Goal: Task Accomplishment & Management: Manage account settings

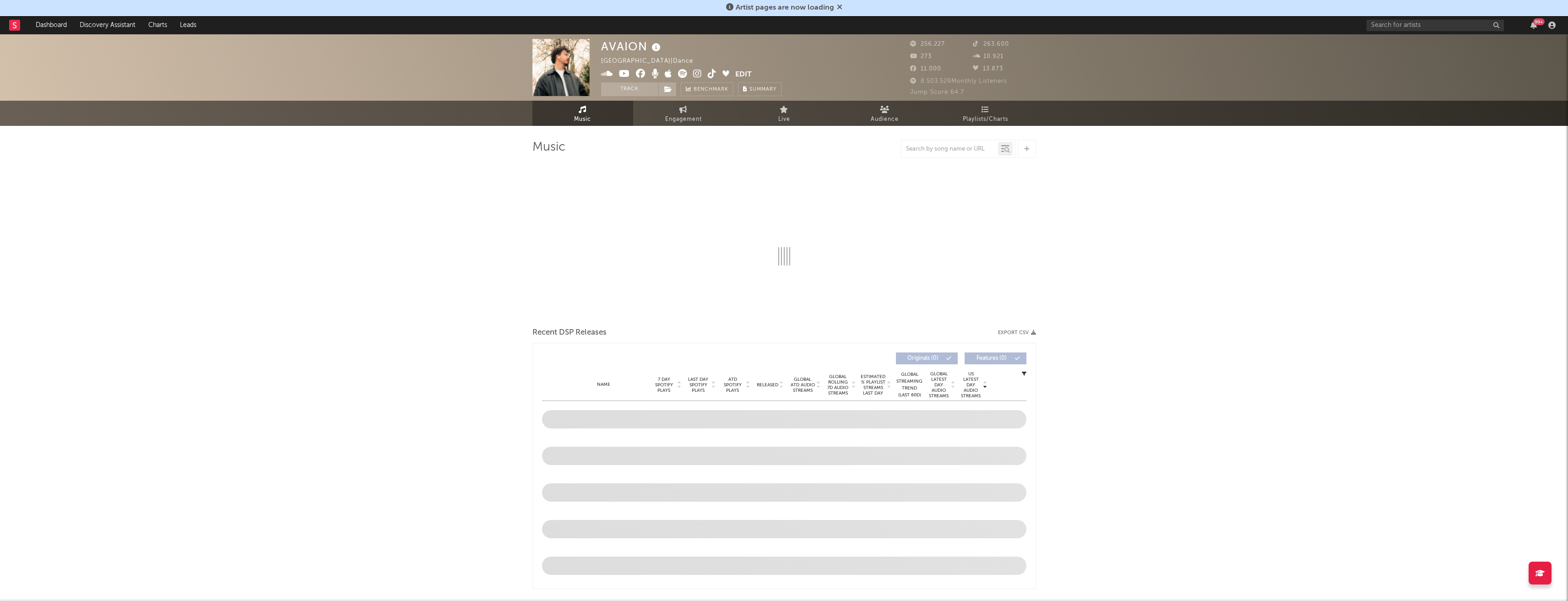
select select "6m"
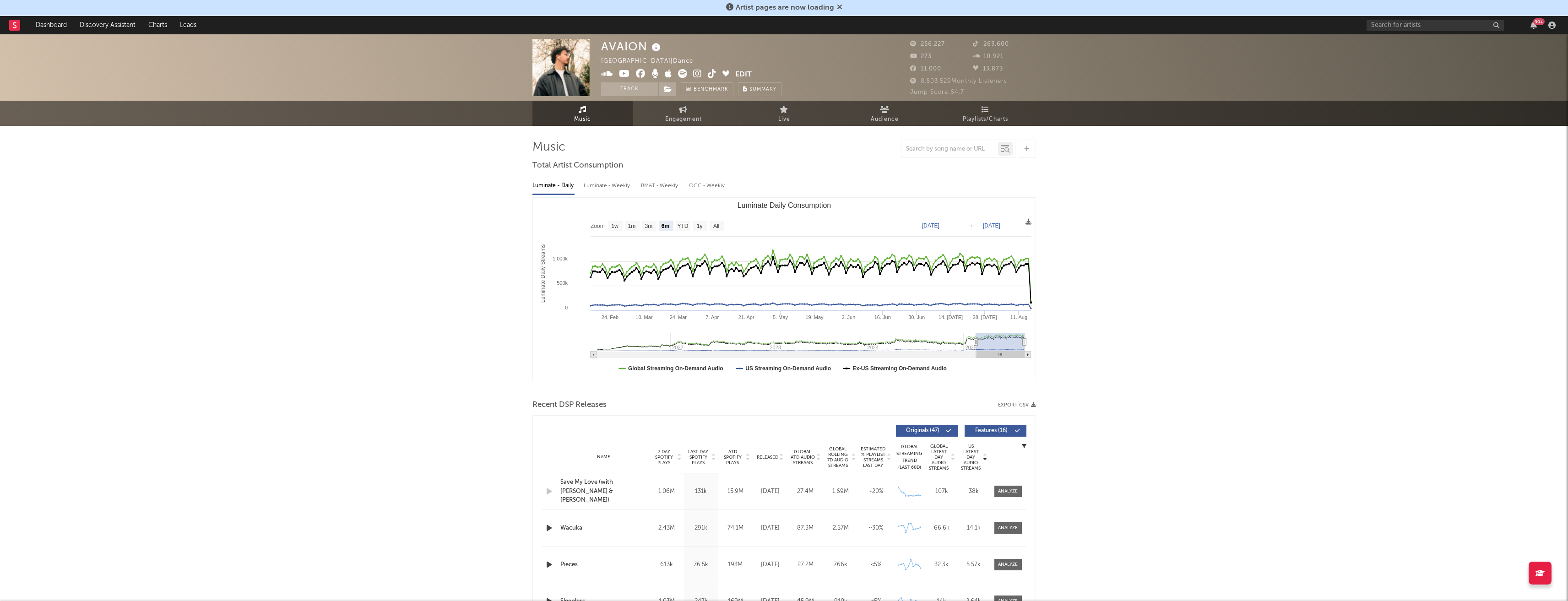
click at [939, 92] on span "Jump Score: 64.7" at bounding box center [937, 92] width 54 height 6
click at [941, 79] on span "8.503.529 Monthly Listeners" at bounding box center [959, 81] width 97 height 6
click at [911, 70] on icon at bounding box center [915, 68] width 9 height 6
drag, startPoint x: 579, startPoint y: 67, endPoint x: 417, endPoint y: 246, distance: 241.4
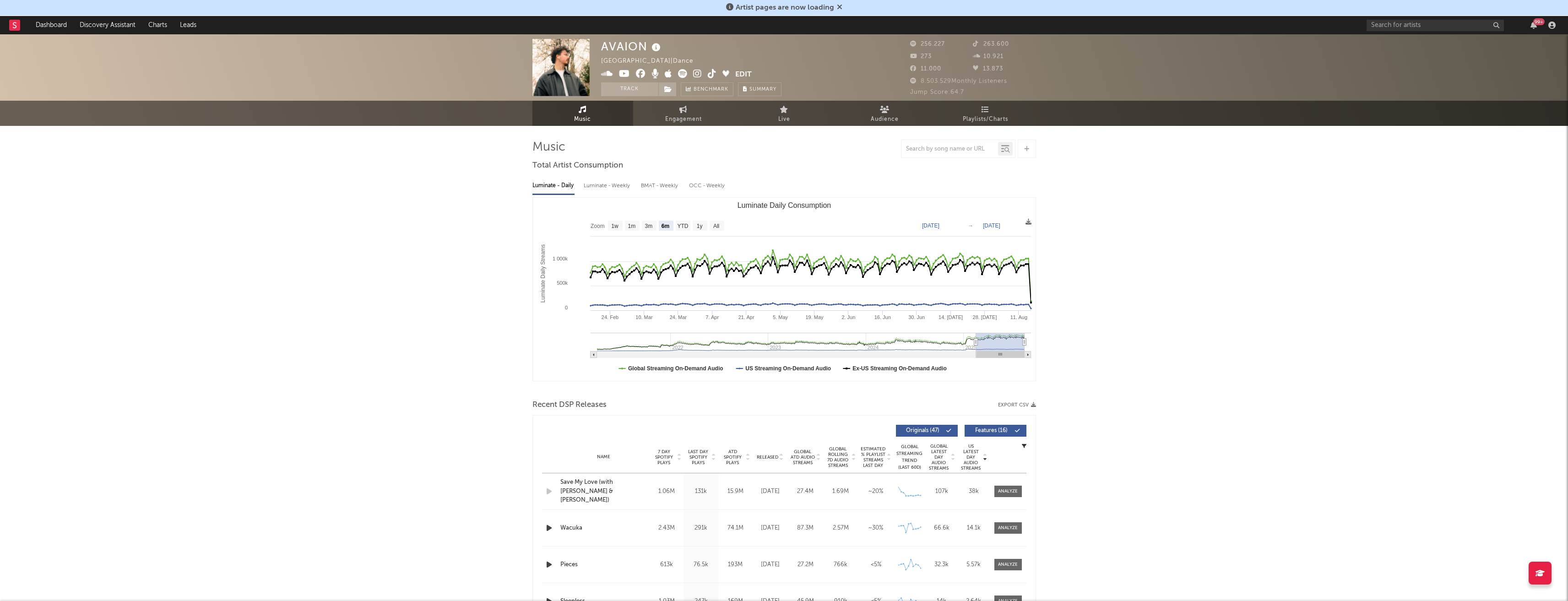
click at [748, 74] on button "Edit" at bounding box center [743, 75] width 17 height 12
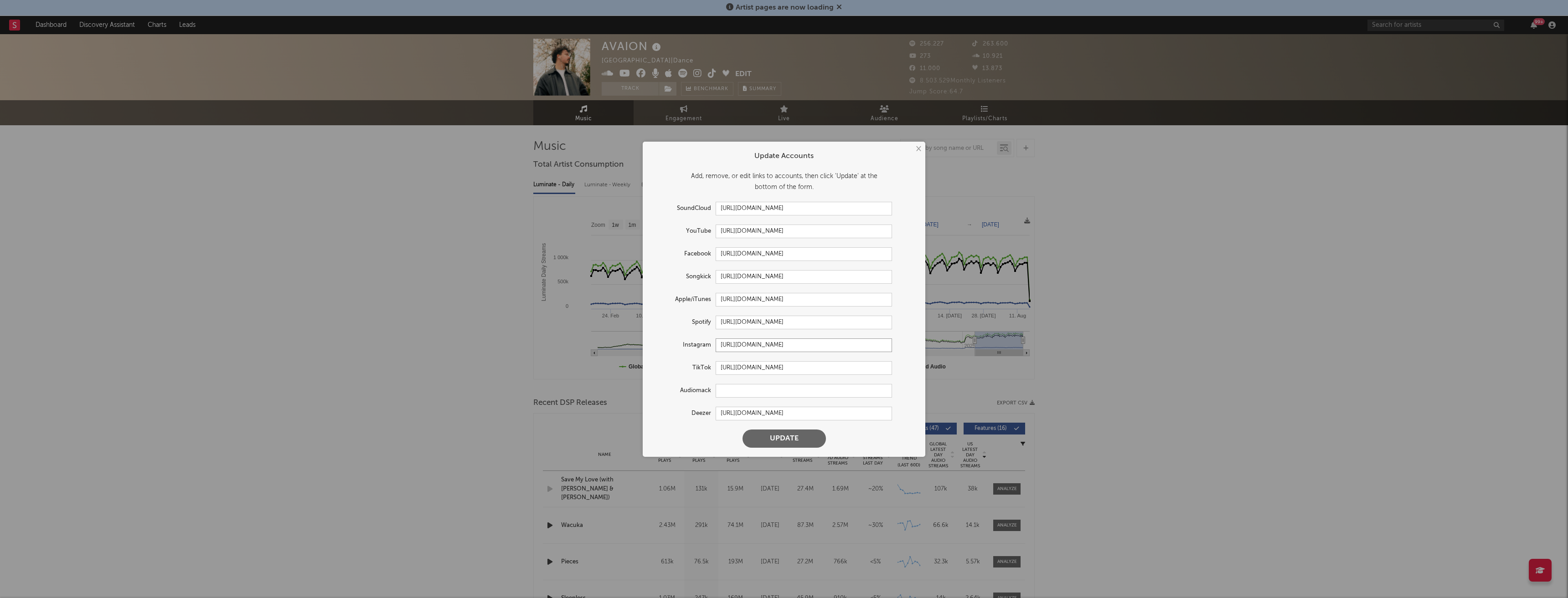
click at [842, 346] on input "[URL][DOMAIN_NAME]" at bounding box center [804, 345] width 177 height 13
drag, startPoint x: 843, startPoint y: 349, endPoint x: 529, endPoint y: 320, distance: 315.3
click at [525, 319] on div "× Update Accounts Add, remove, or edit links to accounts, then click 'Update' a…" at bounding box center [784, 299] width 1568 height 598
paste input "on/?hl=en"
type input "[URL][DOMAIN_NAME]"
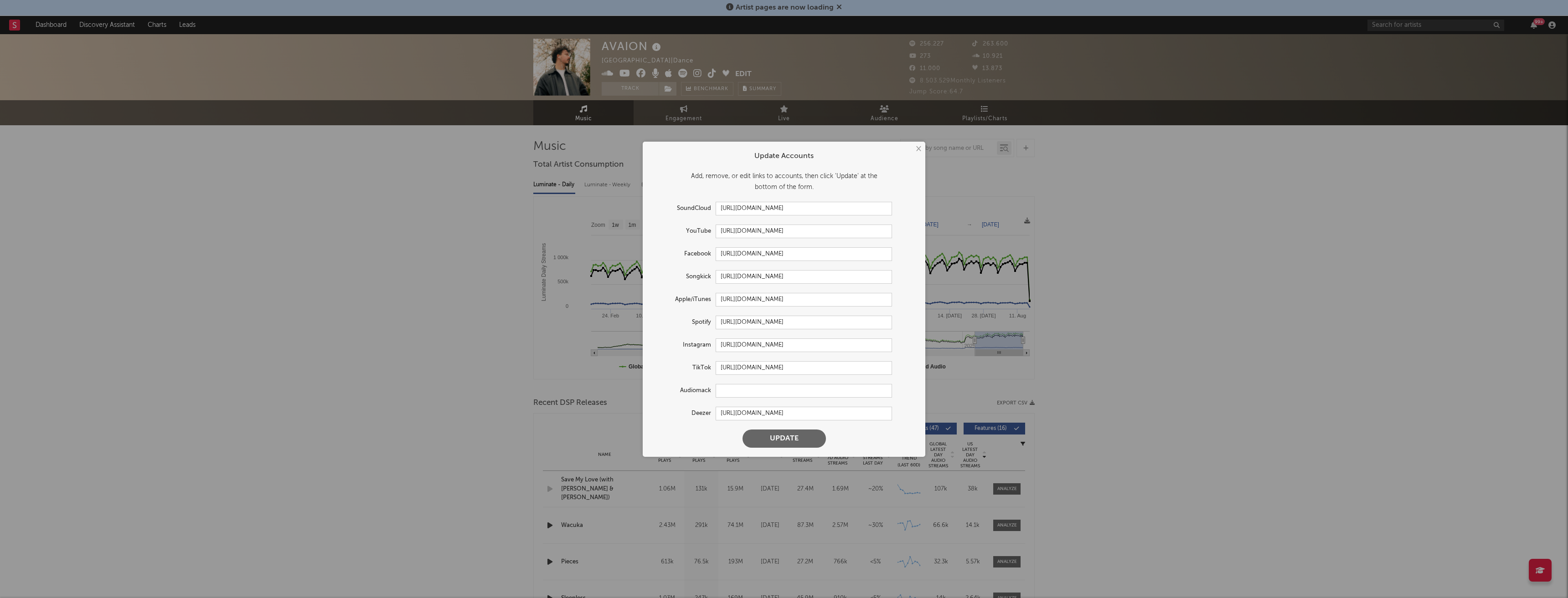
click at [769, 442] on button "Update" at bounding box center [784, 439] width 83 height 18
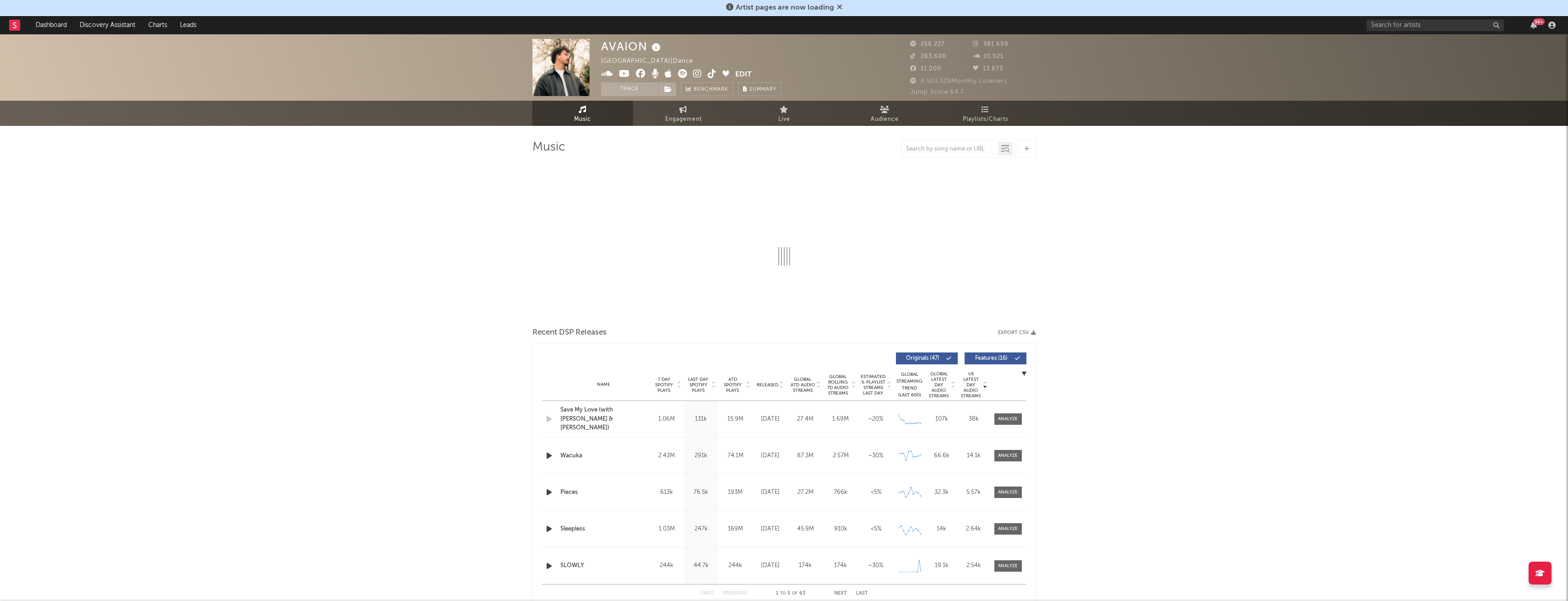
select select "6m"
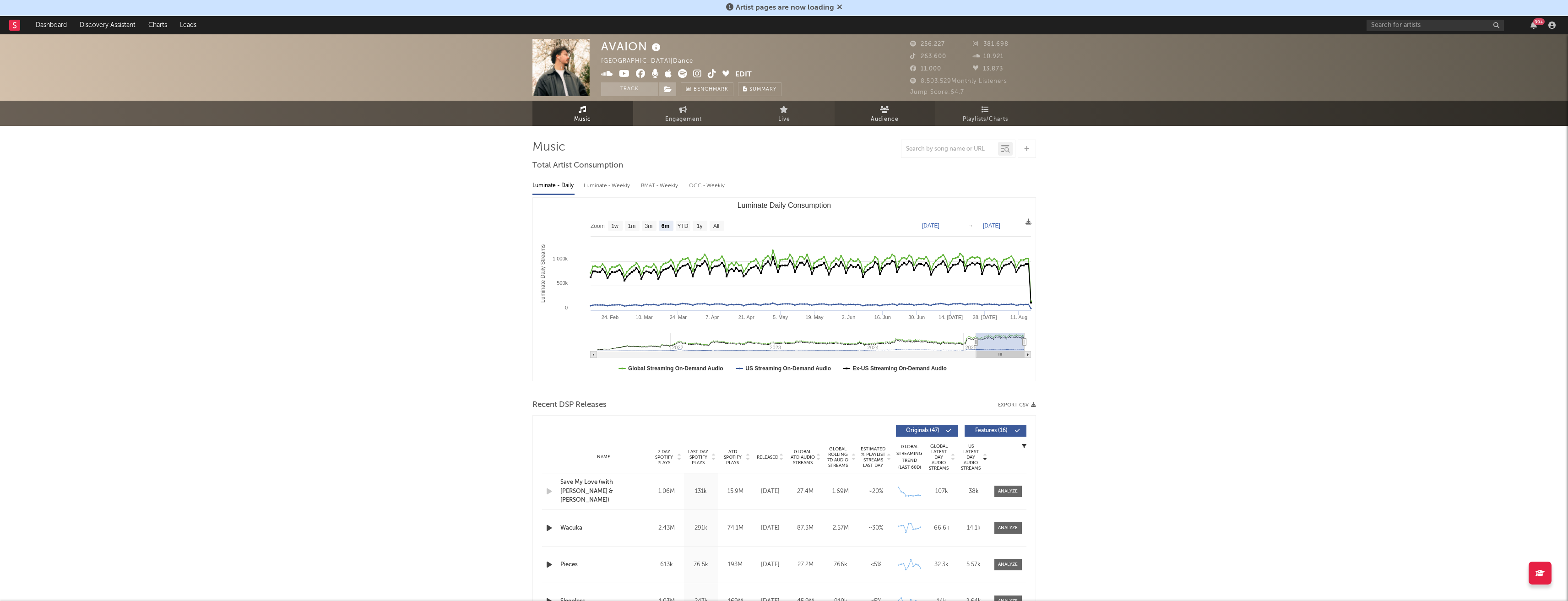
click at [895, 112] on link "Audience" at bounding box center [885, 113] width 101 height 25
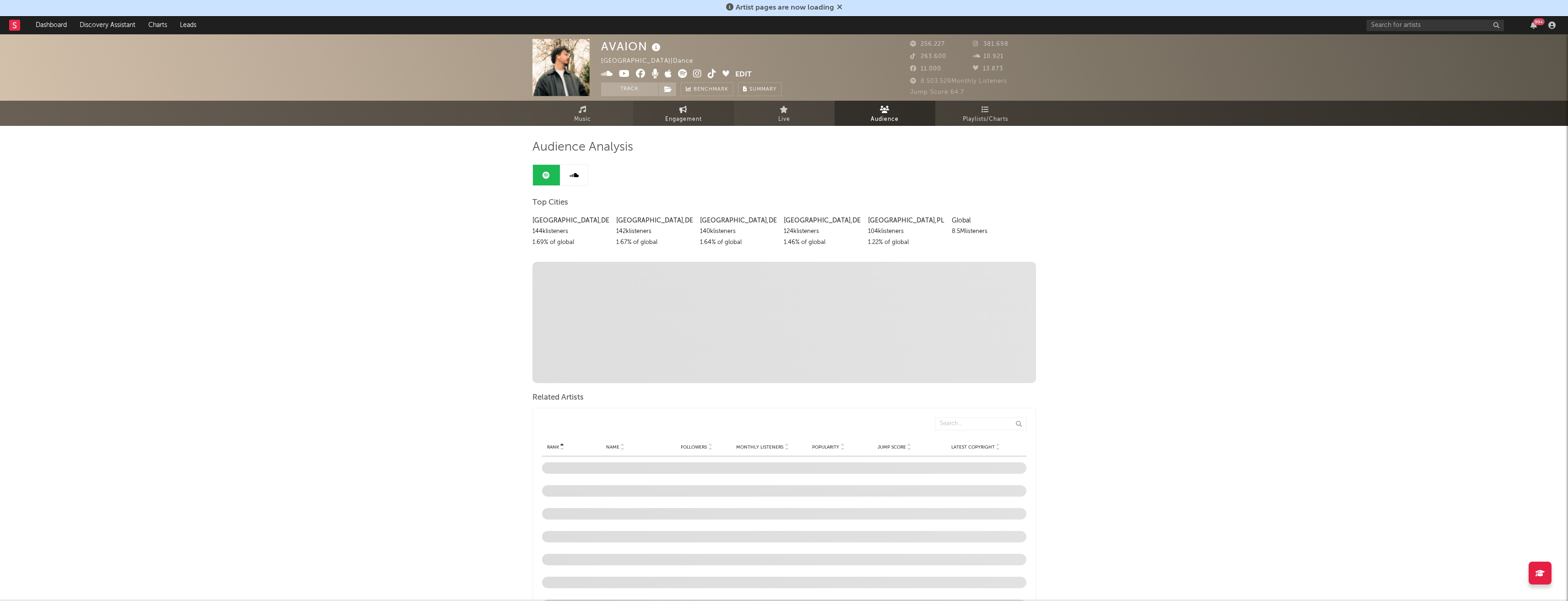
click at [711, 121] on link "Engagement" at bounding box center [683, 113] width 101 height 25
select select "1w"
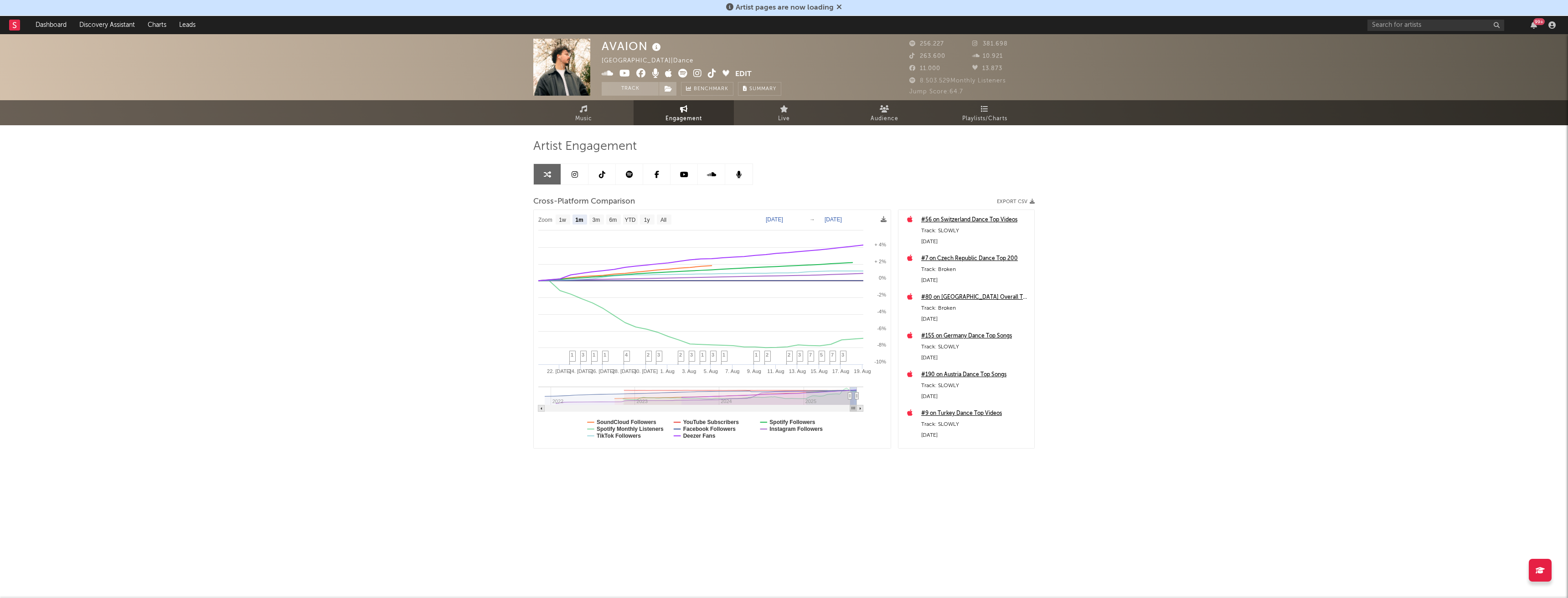
click at [623, 221] on rect at bounding box center [712, 329] width 357 height 238
click at [631, 220] on text "YTD" at bounding box center [630, 220] width 11 height 6
select select "YTD"
type input "[DATE]"
select select "1w"
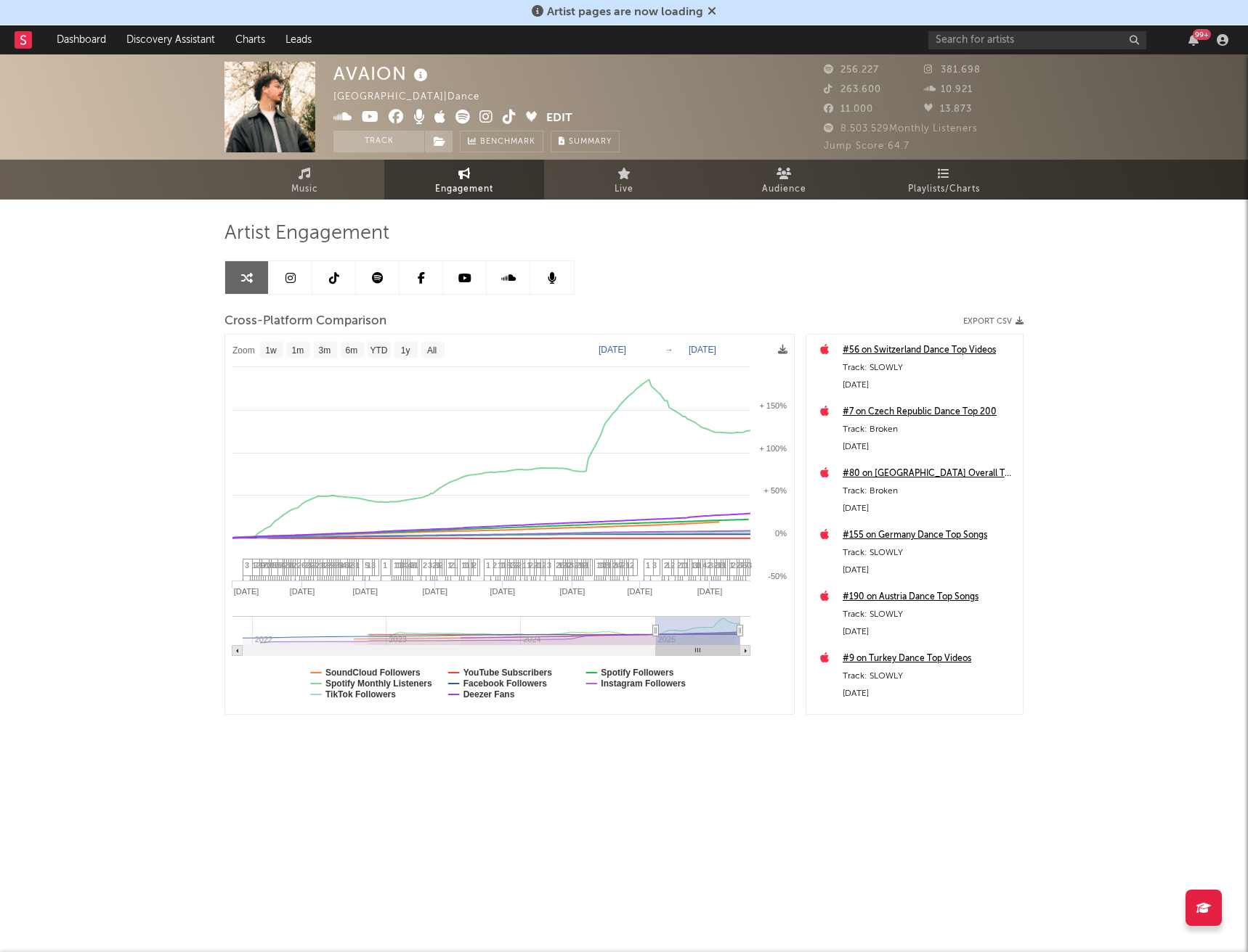
click at [571, 122] on button "Edit" at bounding box center [559, 118] width 26 height 18
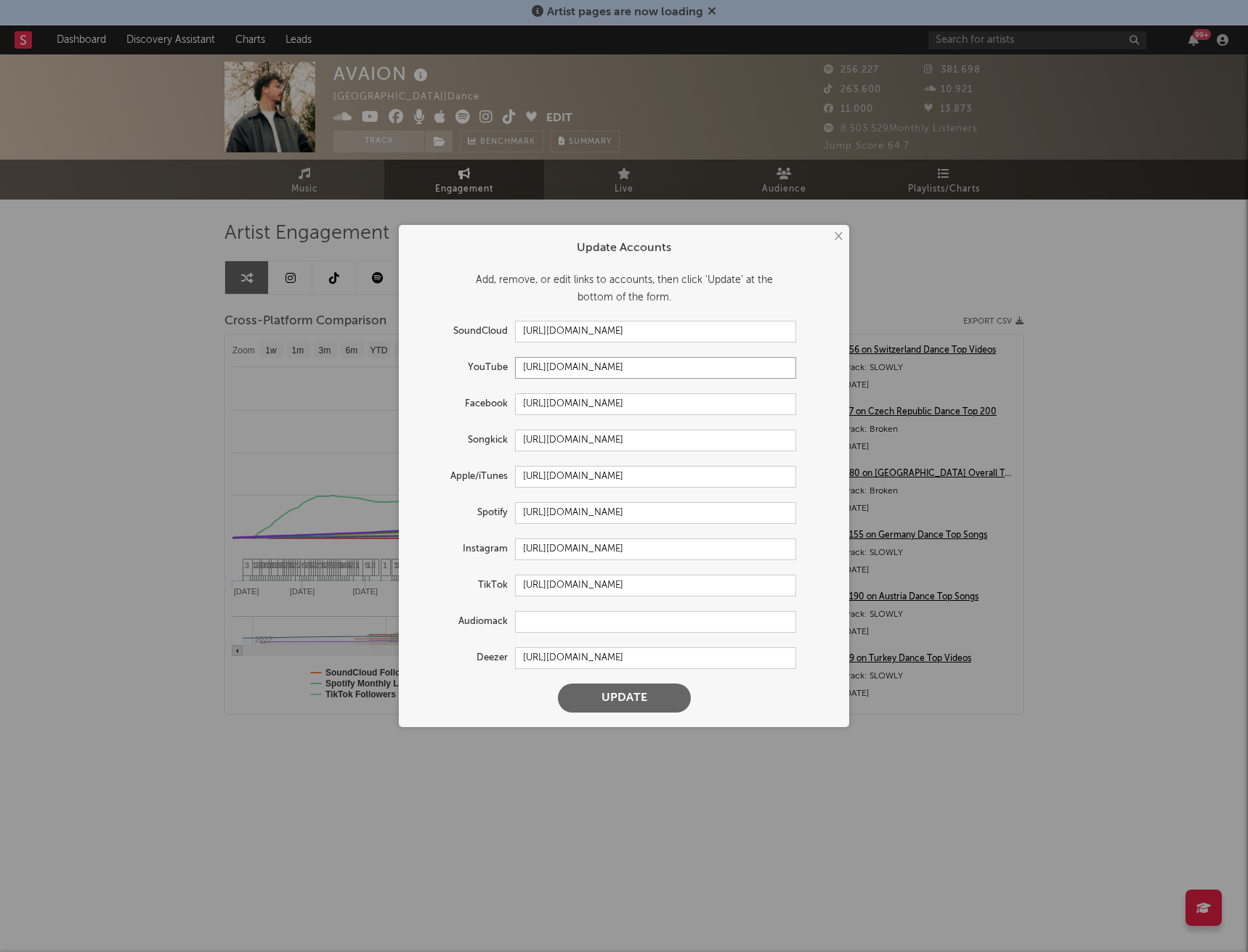
click at [732, 363] on input "[URL][DOMAIN_NAME]" at bounding box center [656, 367] width 281 height 21
drag, startPoint x: 752, startPoint y: 368, endPoint x: 652, endPoint y: 386, distance: 101.6
click at [652, 386] on form "Update Accounts Add, remove, or edit links to accounts, then click 'Update' at …" at bounding box center [624, 476] width 435 height 488
type input "[URL][DOMAIN_NAME]"
click at [600, 710] on button "Update" at bounding box center [624, 698] width 133 height 29
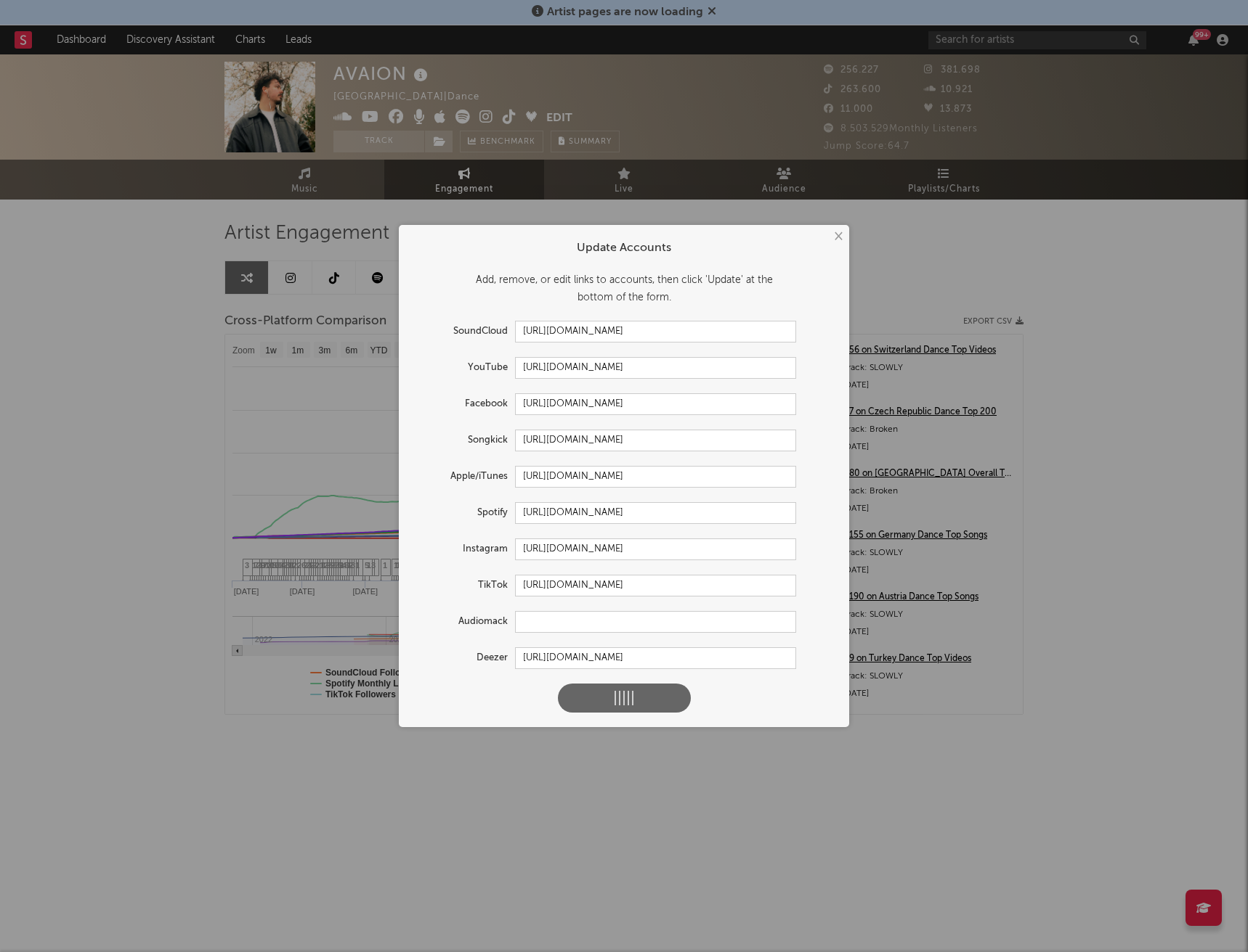
select select "1w"
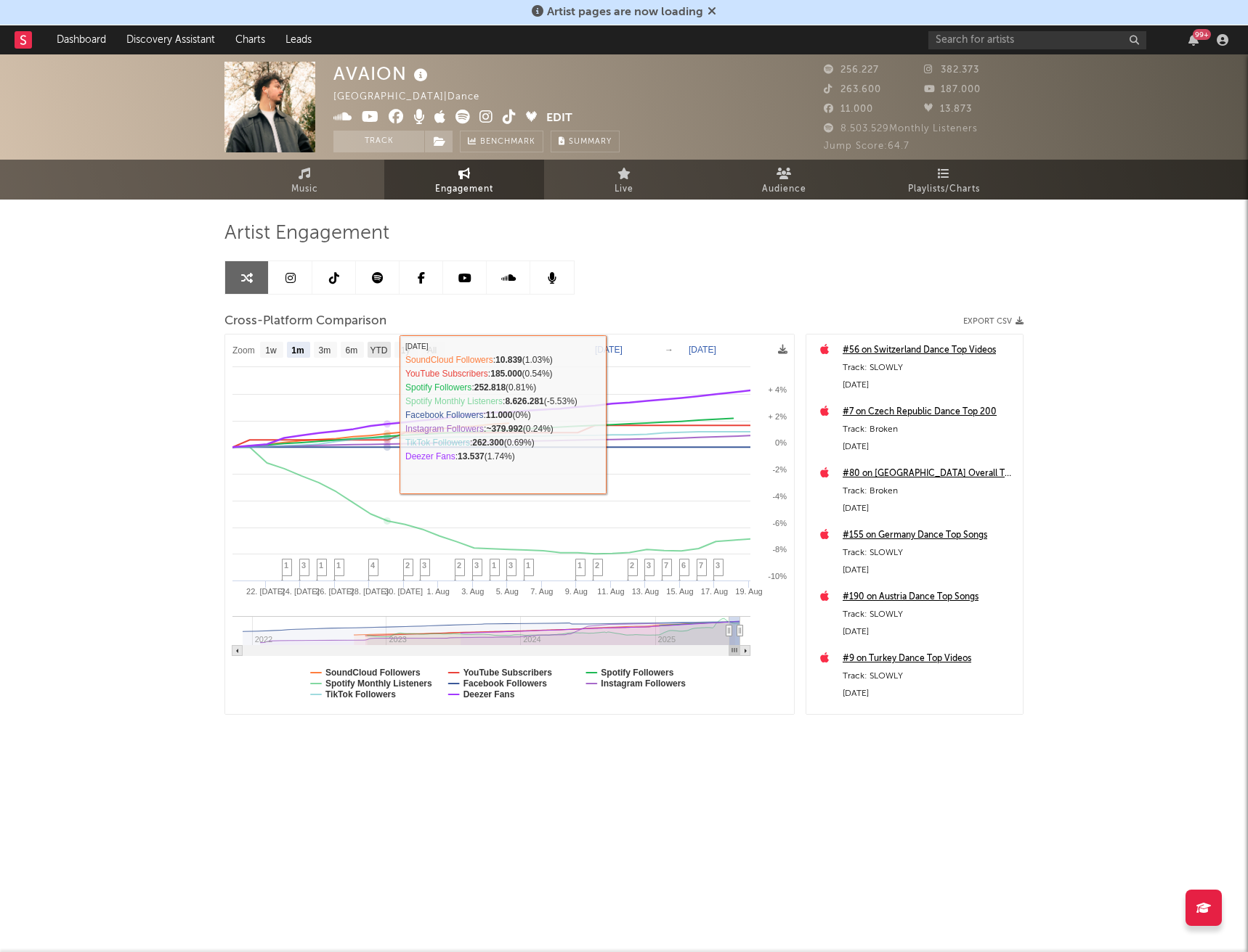
click at [374, 354] on text "YTD" at bounding box center [378, 350] width 17 height 10
select select "YTD"
type input "[DATE]"
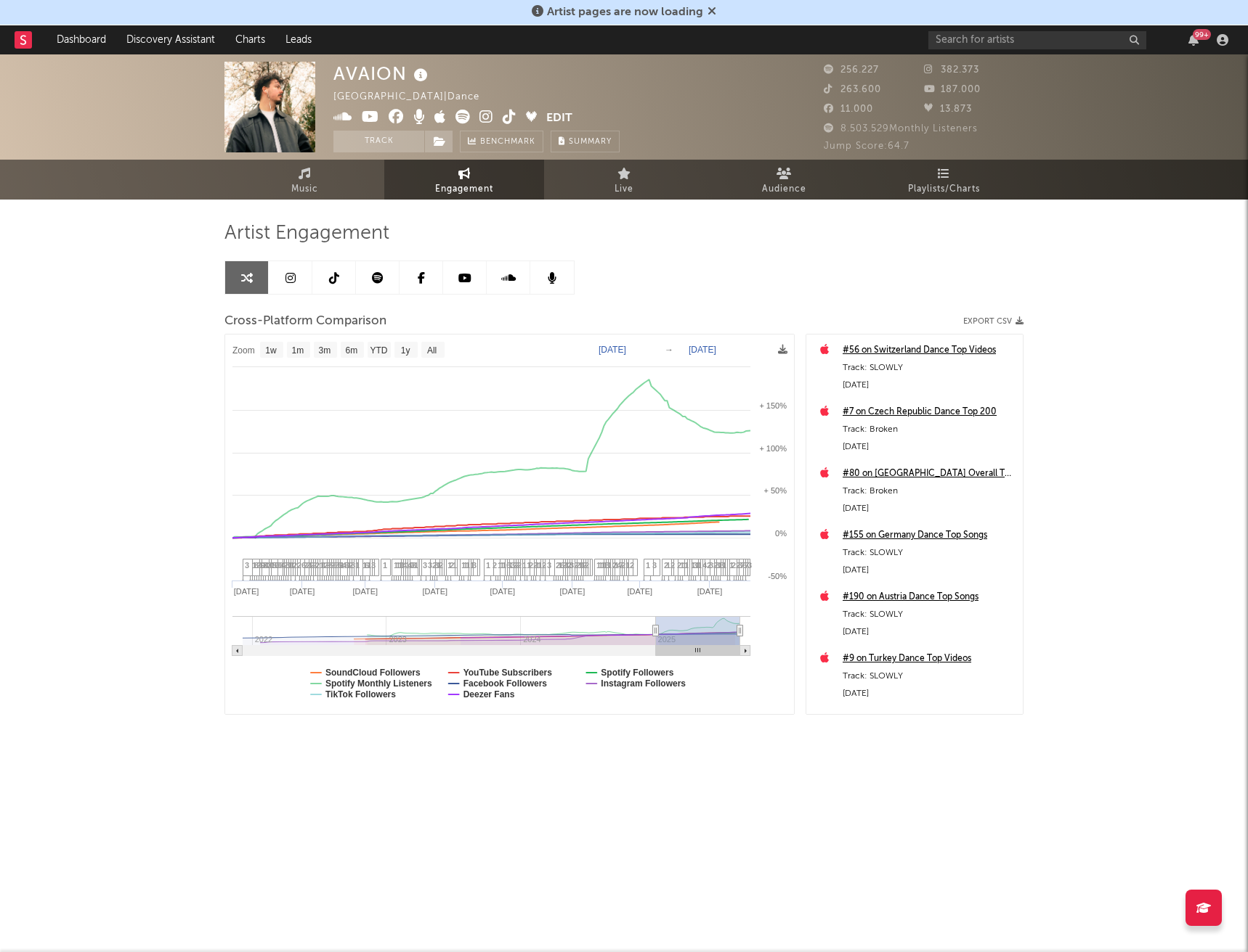
click at [0, 356] on div "AVAION [GEOGRAPHIC_DATA] | Dance Edit Track Benchmark Summary 256.227 382.373 2…" at bounding box center [624, 435] width 1248 height 762
click at [1120, 298] on div "AVAION [GEOGRAPHIC_DATA] | Dance Edit Track Benchmark Summary 256.227 382.373 2…" at bounding box center [624, 435] width 1248 height 762
click at [878, 150] on span "Jump Score: 64.7" at bounding box center [866, 146] width 85 height 10
click at [163, 687] on div "AVAION [GEOGRAPHIC_DATA] | Dance Edit Track Benchmark Summary 256.227 382.373 2…" at bounding box center [624, 435] width 1248 height 762
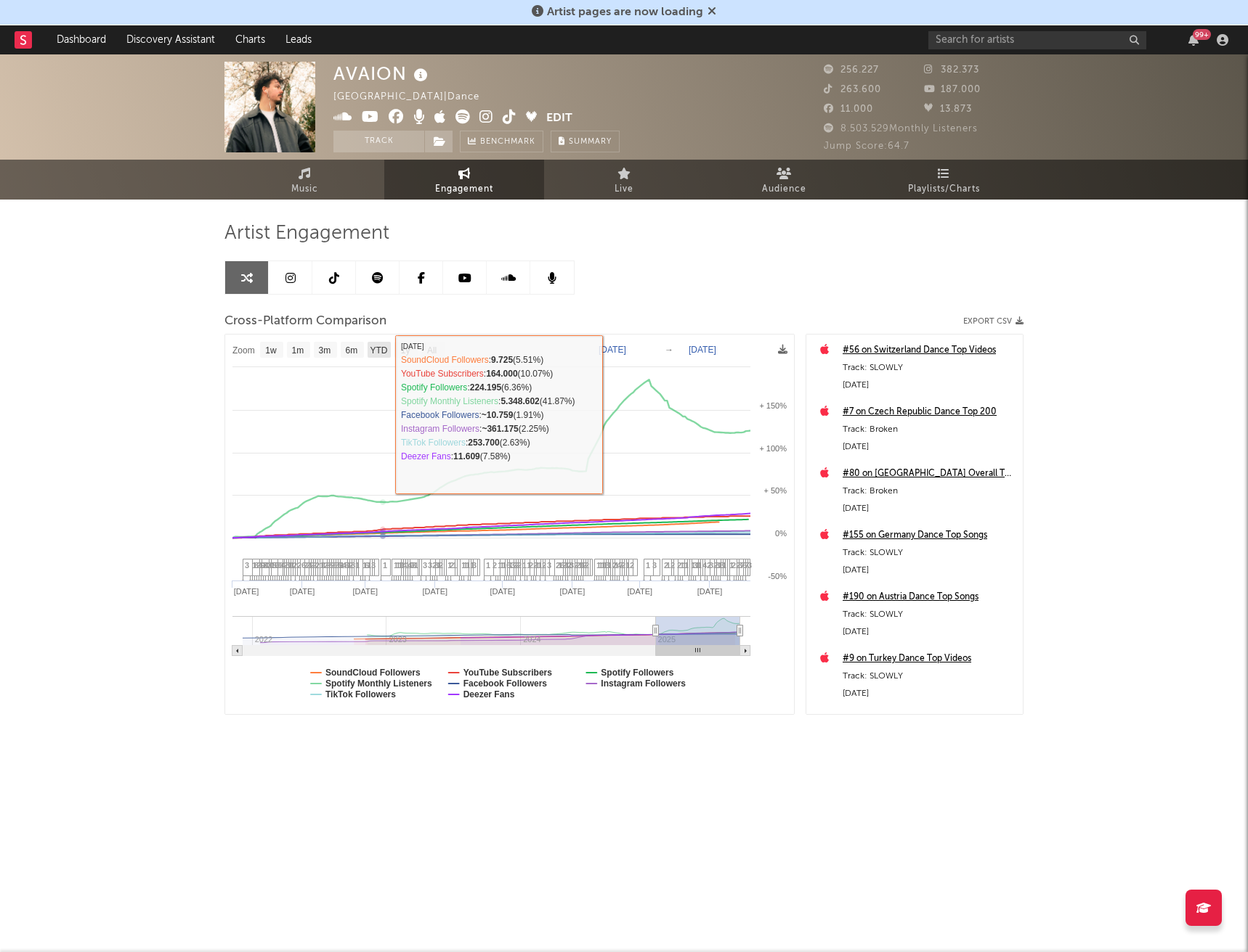
click at [382, 349] on text "YTD" at bounding box center [378, 350] width 17 height 10
select select "YTD"
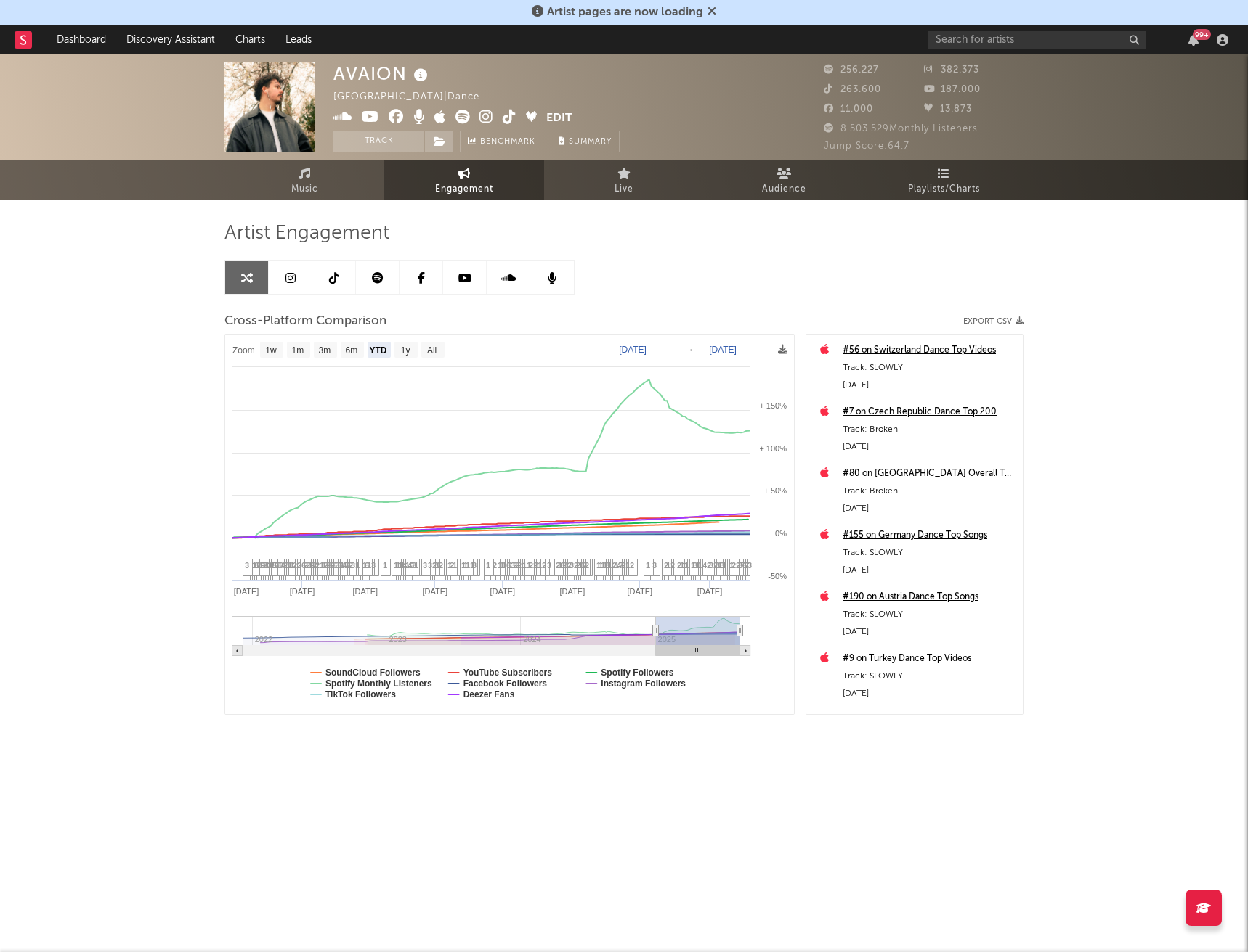
select select "1w"
